Goal: Information Seeking & Learning: Learn about a topic

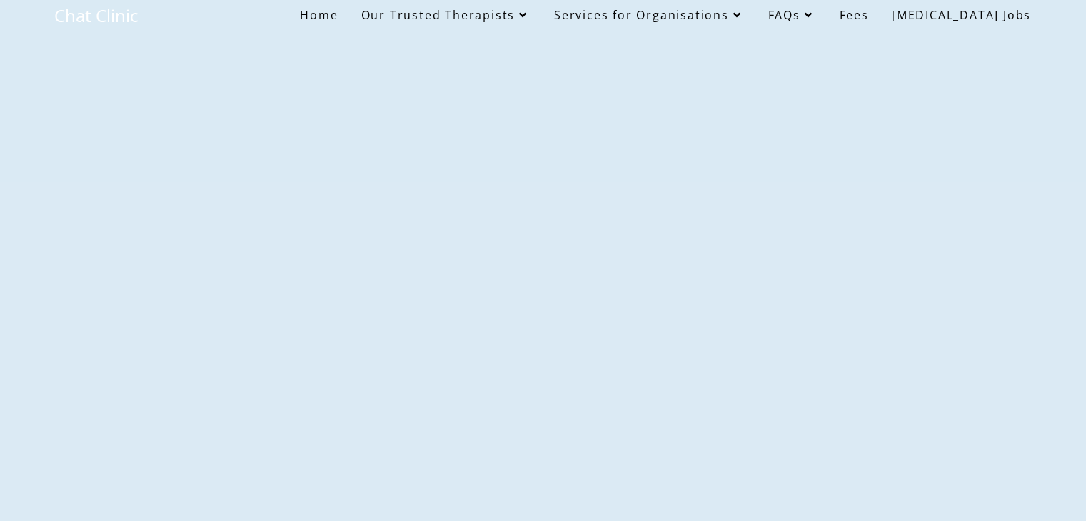
click at [517, 14] on span "Our Trusted Therapists" at bounding box center [445, 15] width 170 height 16
click at [530, 14] on span "Our Trusted Therapists" at bounding box center [445, 15] width 170 height 16
click at [531, 11] on icon at bounding box center [523, 14] width 16 height 11
click at [448, 12] on span "Our Trusted Therapists" at bounding box center [445, 15] width 170 height 16
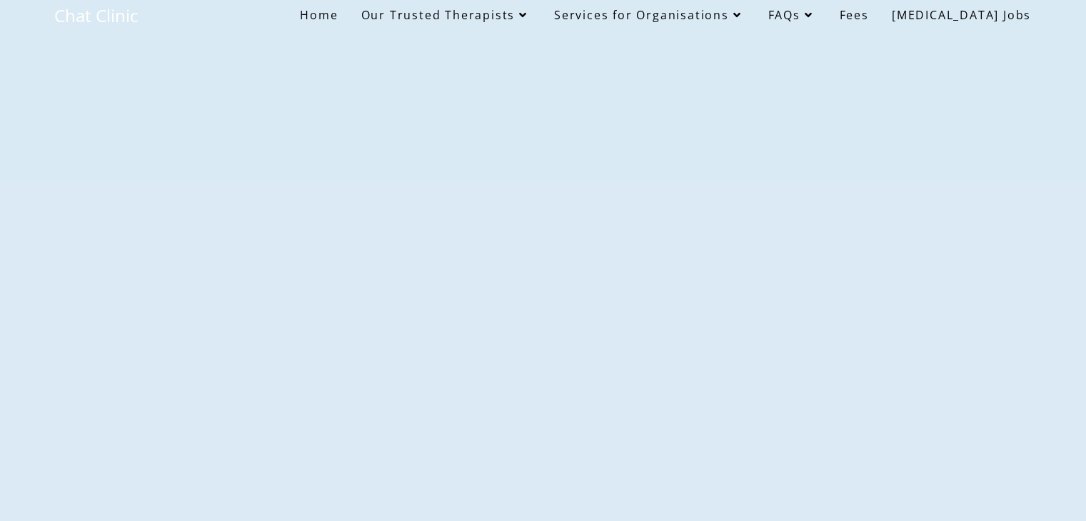
click at [448, 12] on span "Our Trusted Therapists" at bounding box center [445, 15] width 170 height 16
drag, startPoint x: 0, startPoint y: 0, endPoint x: 480, endPoint y: 13, distance: 480.5
click at [480, 13] on span "Our Trusted Therapists" at bounding box center [445, 15] width 170 height 16
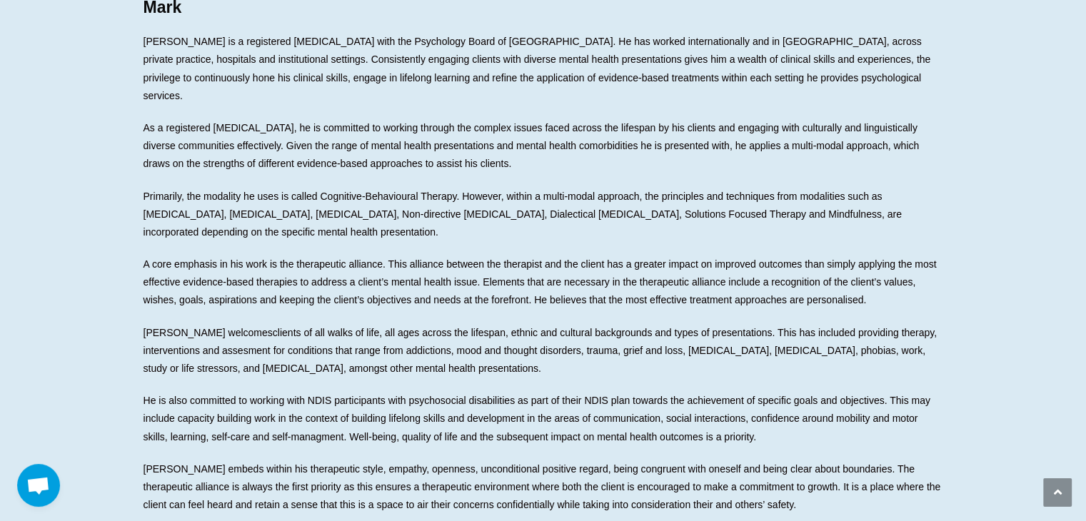
scroll to position [233, 0]
